Goal: Information Seeking & Learning: Learn about a topic

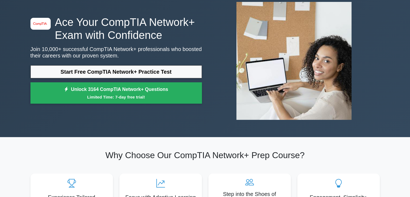
scroll to position [27, 0]
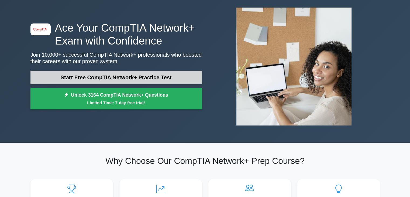
click at [123, 77] on link "Start Free CompTIA Network+ Practice Test" at bounding box center [115, 77] width 171 height 13
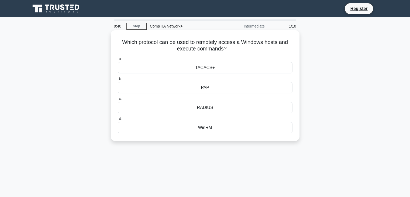
click at [205, 129] on div "WinRM" at bounding box center [205, 127] width 175 height 11
click at [118, 121] on input "d. WinRM" at bounding box center [118, 119] width 0 height 4
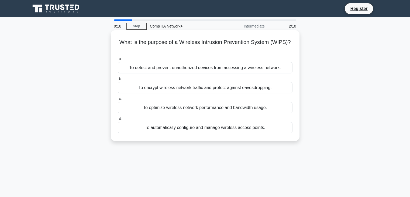
click at [194, 90] on div "To encrypt wireless network traffic and protect against eavesdropping." at bounding box center [205, 87] width 175 height 11
click at [118, 81] on input "b. To encrypt wireless network traffic and protect against eavesdropping." at bounding box center [118, 79] width 0 height 4
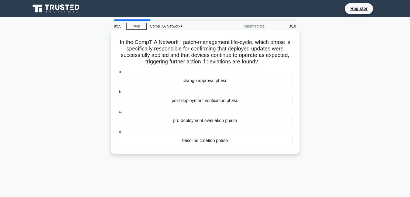
click at [223, 102] on div "post-deployment verification phase" at bounding box center [205, 100] width 175 height 11
click at [118, 94] on input "b. post-deployment verification phase" at bounding box center [118, 92] width 0 height 4
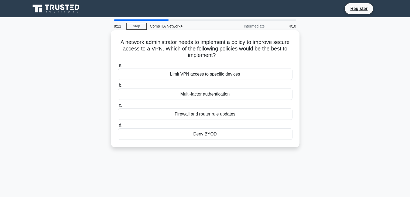
click at [219, 94] on div "Multi-factor authentication" at bounding box center [205, 93] width 175 height 11
click at [118, 87] on input "b. Multi-factor authentication" at bounding box center [118, 86] width 0 height 4
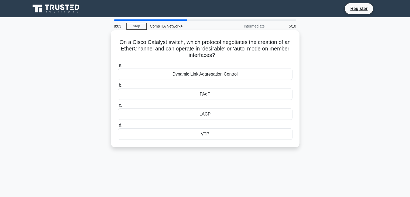
click at [220, 96] on div "PAgP" at bounding box center [205, 93] width 175 height 11
click at [118, 87] on input "b. PAgP" at bounding box center [118, 86] width 0 height 4
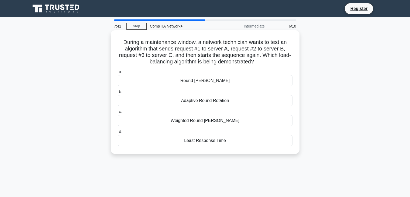
click at [196, 102] on div "Adaptive Round Rotation" at bounding box center [205, 100] width 175 height 11
click at [118, 94] on input "b. Adaptive Round Rotation" at bounding box center [118, 92] width 0 height 4
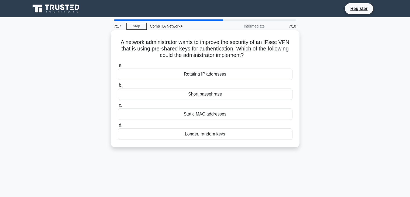
click at [204, 115] on div "Static MAC addresses" at bounding box center [205, 113] width 175 height 11
click at [118, 107] on input "c. Static MAC addresses" at bounding box center [118, 106] width 0 height 4
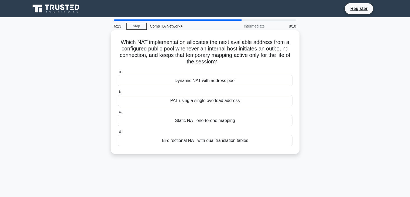
click at [206, 120] on div "Static NAT one-to-one mapping" at bounding box center [205, 120] width 175 height 11
click at [118, 114] on input "c. Static NAT one-to-one mapping" at bounding box center [118, 112] width 0 height 4
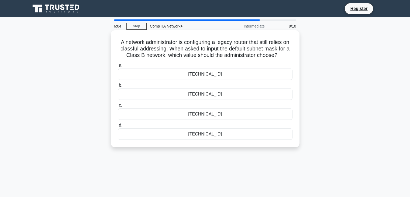
click at [206, 134] on div "255.255.0.0" at bounding box center [205, 133] width 175 height 11
click at [118, 127] on input "d. 255.255.0.0" at bounding box center [118, 125] width 0 height 4
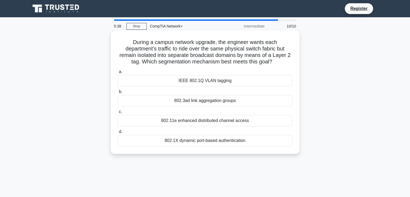
click at [205, 85] on div "IEEE 802.1Q VLAN tagging" at bounding box center [205, 80] width 175 height 11
click at [201, 79] on div "IEEE 802.1Q VLAN tagging" at bounding box center [205, 80] width 175 height 11
click at [118, 74] on input "a. IEEE 802.1Q VLAN tagging" at bounding box center [118, 72] width 0 height 4
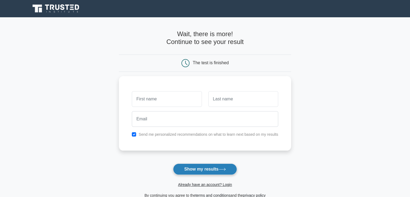
click at [196, 171] on button "Show my results" at bounding box center [205, 168] width 64 height 11
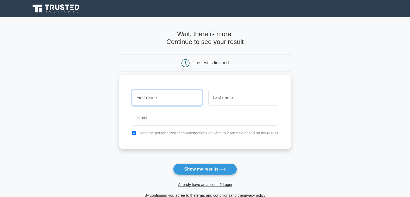
click at [156, 96] on input "text" at bounding box center [167, 98] width 70 height 16
click at [166, 96] on input "text" at bounding box center [167, 98] width 70 height 16
click at [135, 134] on input "checkbox" at bounding box center [134, 133] width 4 height 4
checkbox input "false"
click at [169, 96] on input "text" at bounding box center [167, 98] width 70 height 16
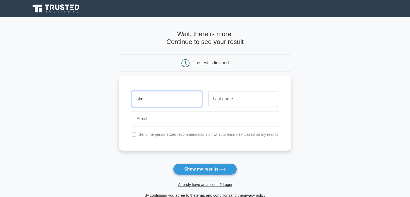
drag, startPoint x: 98, startPoint y: 106, endPoint x: 84, endPoint y: 104, distance: 13.4
click at [83, 105] on main "Wait, there is more! Continue to see your result The test is finished akol" at bounding box center [205, 114] width 410 height 194
type input "Abraham"
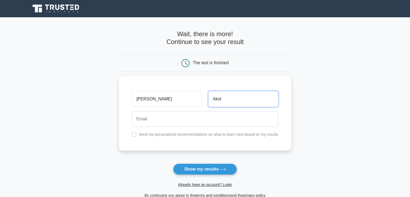
type input "Akol"
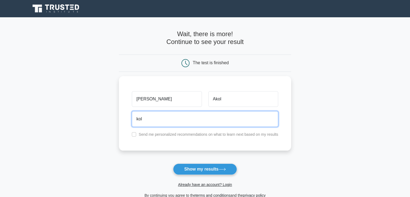
click at [173, 163] on button "Show my results" at bounding box center [205, 168] width 64 height 11
type input "kolabram@gmail.com"
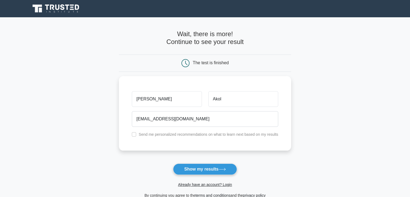
click at [200, 170] on button "Show my results" at bounding box center [205, 168] width 64 height 11
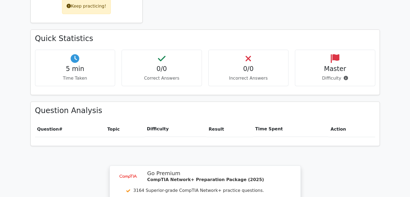
scroll to position [243, 0]
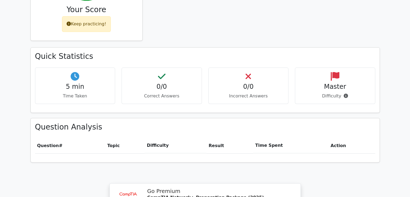
click at [52, 143] on span "Question" at bounding box center [48, 145] width 22 height 5
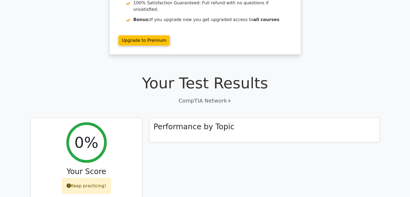
scroll to position [0, 0]
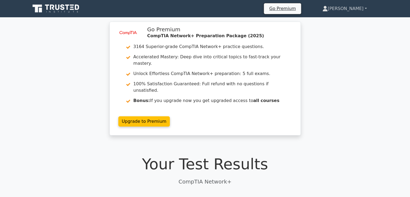
click at [362, 9] on link "[PERSON_NAME]" at bounding box center [345, 8] width 70 height 11
click at [339, 29] on link "Settings" at bounding box center [331, 30] width 43 height 9
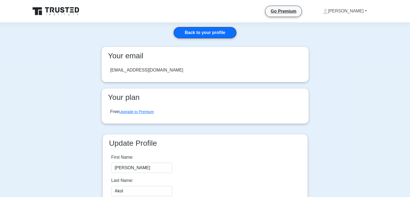
click at [361, 11] on link "Abraham" at bounding box center [345, 11] width 70 height 11
click at [334, 23] on link "Profile" at bounding box center [331, 23] width 43 height 9
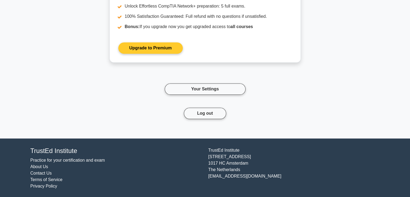
scroll to position [468, 0]
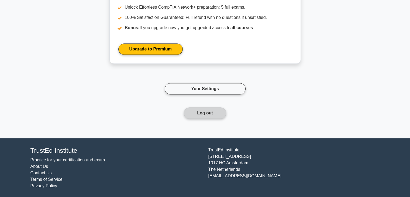
click at [201, 112] on button "Log out" at bounding box center [205, 112] width 42 height 11
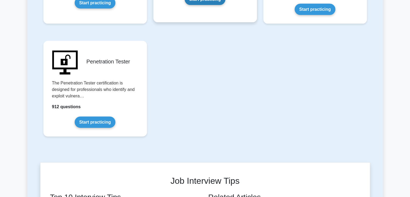
scroll to position [1155, 0]
